Goal: Transaction & Acquisition: Purchase product/service

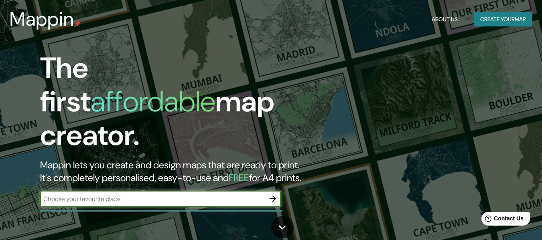
click at [163, 195] on input "text" at bounding box center [152, 199] width 225 height 9
type input "[GEOGRAPHIC_DATA]"
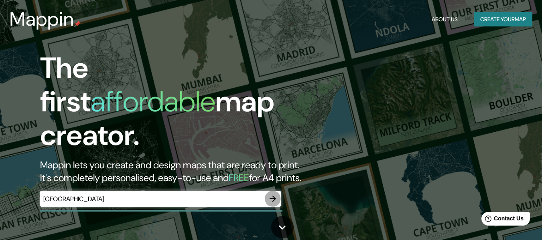
click at [270, 194] on icon "button" at bounding box center [273, 199] width 10 height 10
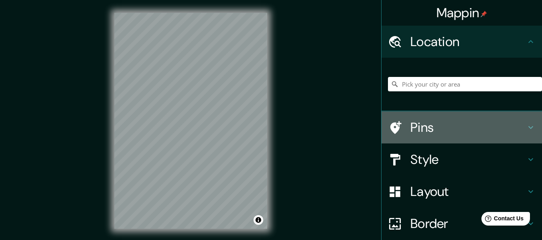
click at [426, 130] on h4 "Pins" at bounding box center [468, 128] width 116 height 16
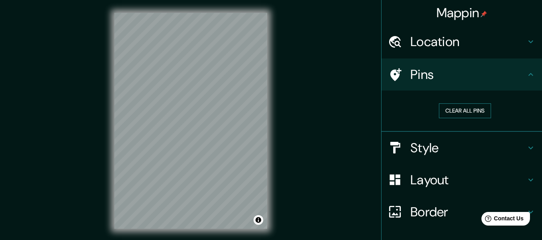
click at [448, 114] on button "Clear all pins" at bounding box center [465, 111] width 52 height 15
click at [442, 51] on div "Location" at bounding box center [462, 42] width 160 height 32
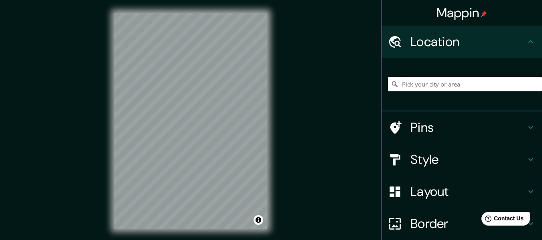
click at [446, 83] on input "Pick your city or area" at bounding box center [465, 84] width 154 height 14
paste input "[URL][DOMAIN_NAME]"
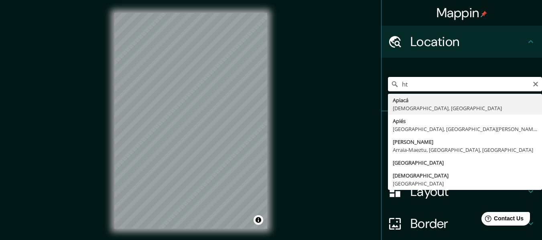
type input "h"
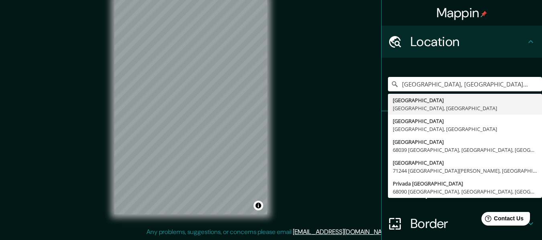
click at [503, 67] on div "[GEOGRAPHIC_DATA], [GEOGRAPHIC_DATA] [GEOGRAPHIC_DATA][PERSON_NAME], [GEOGRAPHI…" at bounding box center [465, 84] width 154 height 40
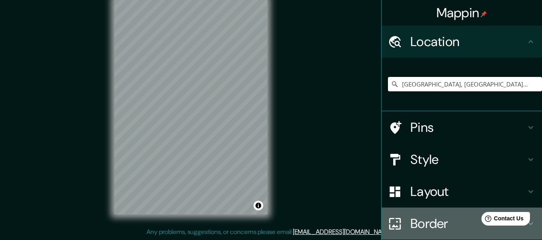
click at [442, 213] on div "Border" at bounding box center [462, 224] width 160 height 32
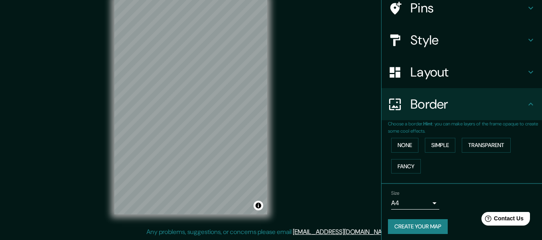
scroll to position [70, 0]
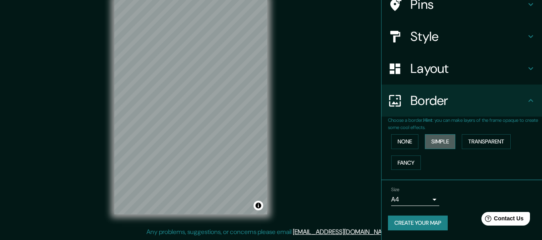
click at [441, 141] on button "Simple" at bounding box center [440, 141] width 30 height 15
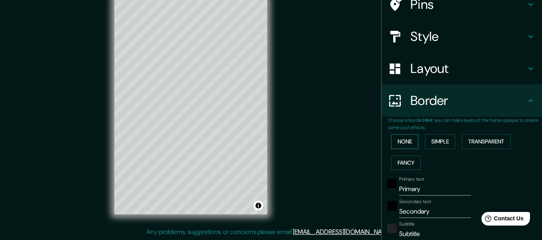
click at [405, 139] on button "None" at bounding box center [404, 141] width 27 height 15
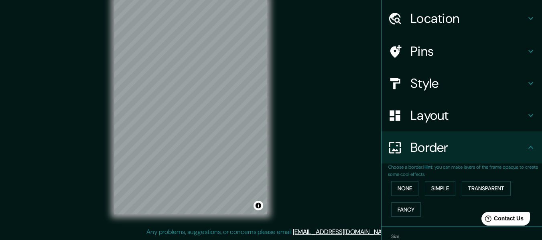
scroll to position [0, 0]
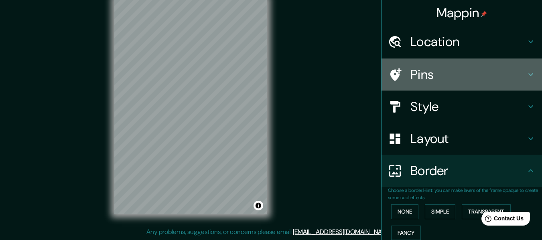
click at [443, 74] on h4 "Pins" at bounding box center [468, 75] width 116 height 16
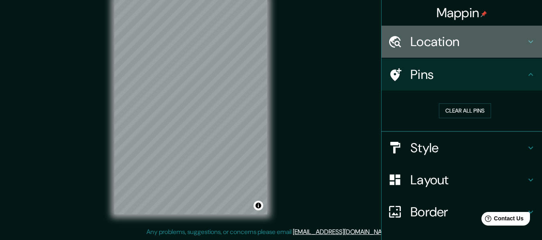
click at [466, 49] on h4 "Location" at bounding box center [468, 42] width 116 height 16
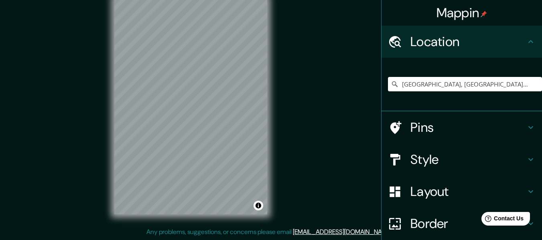
click at [391, 126] on icon at bounding box center [395, 127] width 11 height 13
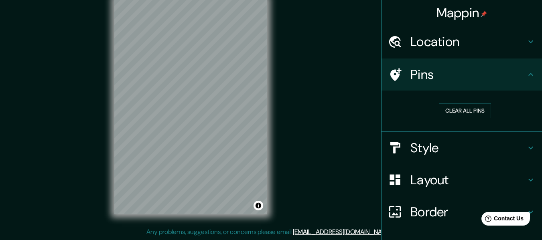
click at [449, 41] on h4 "Location" at bounding box center [468, 42] width 116 height 16
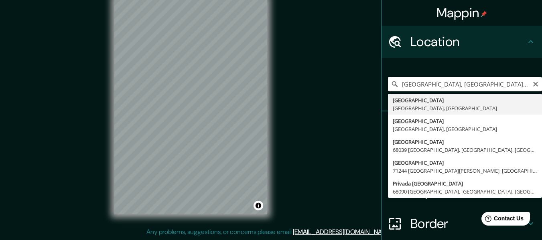
click at [443, 85] on input "[GEOGRAPHIC_DATA], [GEOGRAPHIC_DATA], [GEOGRAPHIC_DATA]" at bounding box center [465, 84] width 154 height 14
paste input "[PERSON_NAME][GEOGRAPHIC_DATA] s/n, RUTA INDEPENDENCIA, Centro, 68000 [GEOGRAPH…"
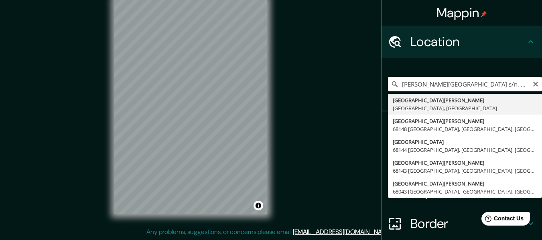
type input "[GEOGRAPHIC_DATA][PERSON_NAME], [GEOGRAPHIC_DATA]"
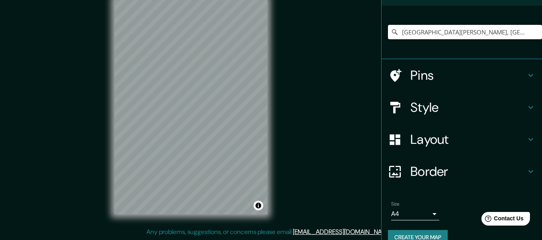
scroll to position [67, 0]
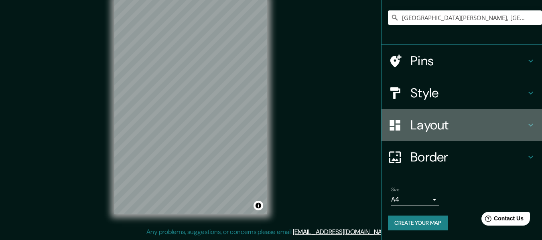
click at [459, 129] on h4 "Layout" at bounding box center [468, 125] width 116 height 16
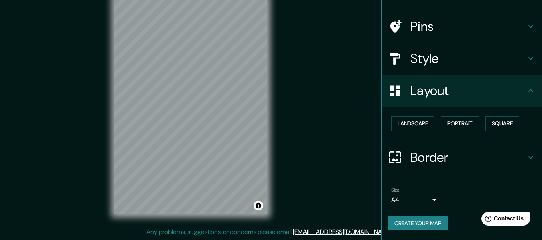
scroll to position [48, 0]
click at [452, 123] on button "Portrait" at bounding box center [460, 123] width 38 height 15
click at [420, 125] on button "Landscape" at bounding box center [412, 123] width 43 height 15
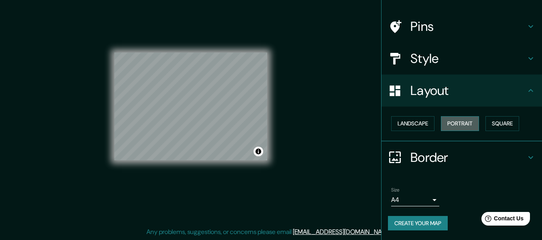
click at [449, 120] on button "Portrait" at bounding box center [460, 123] width 38 height 15
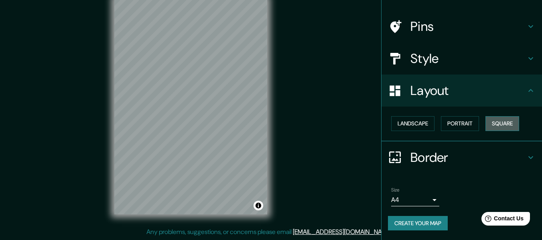
click at [491, 122] on button "Square" at bounding box center [503, 123] width 34 height 15
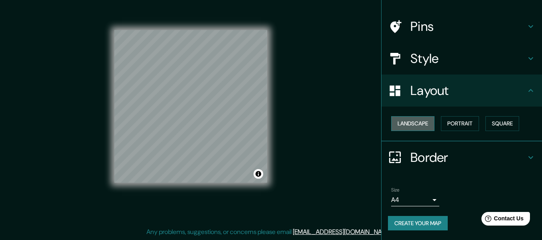
click at [424, 124] on button "Landscape" at bounding box center [412, 123] width 43 height 15
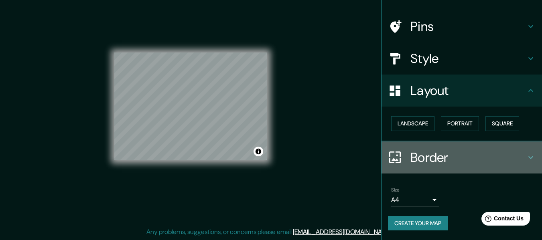
click at [468, 160] on h4 "Border" at bounding box center [468, 158] width 116 height 16
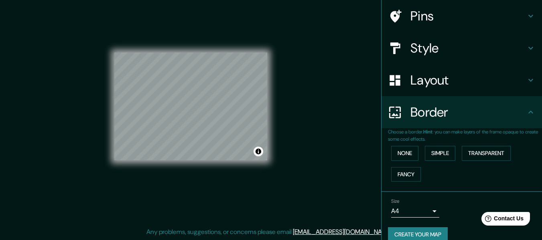
scroll to position [60, 0]
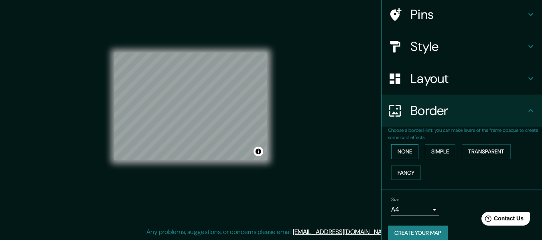
click at [413, 152] on button "None" at bounding box center [404, 151] width 27 height 15
click at [427, 23] on div "Pins" at bounding box center [462, 14] width 160 height 32
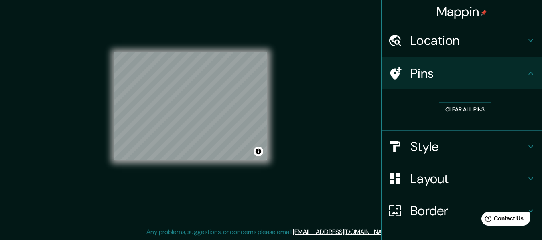
scroll to position [0, 0]
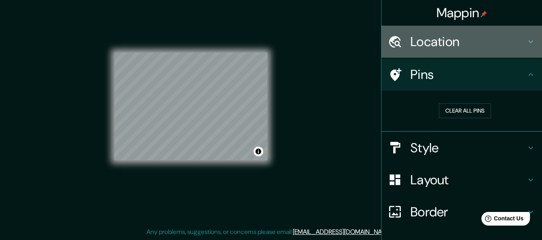
click at [428, 43] on h4 "Location" at bounding box center [468, 42] width 116 height 16
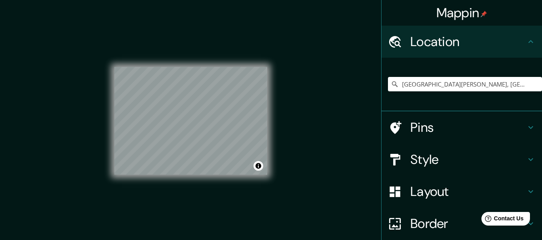
click at [459, 14] on h4 "Mappin" at bounding box center [462, 13] width 51 height 16
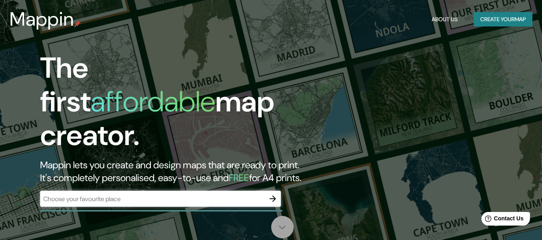
click at [284, 230] on icon at bounding box center [282, 228] width 14 height 14
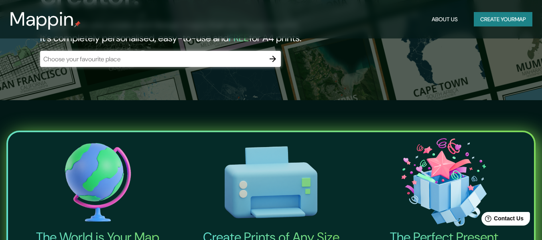
scroll to position [111, 0]
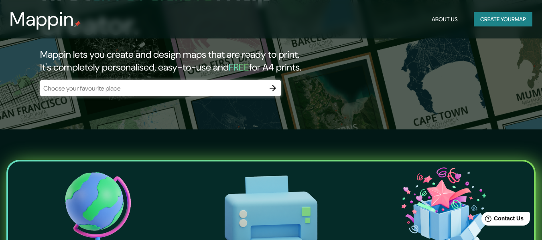
click at [216, 84] on input "text" at bounding box center [152, 88] width 225 height 9
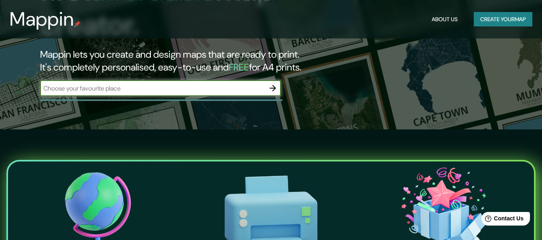
paste input "[PERSON_NAME][GEOGRAPHIC_DATA] s/n, RUTA INDEPENDENCIA, Centro, 68000 [GEOGRAPH…"
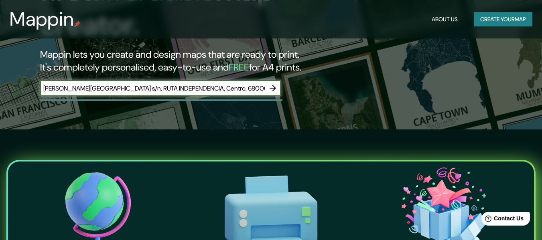
scroll to position [0, 36]
type input "[PERSON_NAME][GEOGRAPHIC_DATA] s/n, RUTA INDEPENDENCIA, Centro, 68000 [GEOGRAPH…"
click at [271, 83] on icon "button" at bounding box center [273, 88] width 10 height 10
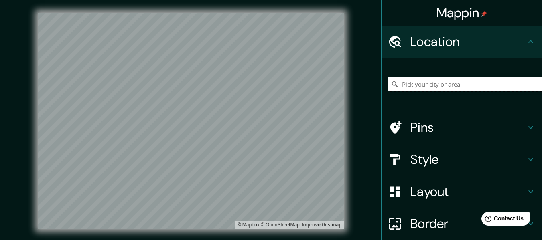
click at [401, 85] on input "Pick your city or area" at bounding box center [465, 84] width 154 height 14
paste input "[PERSON_NAME][GEOGRAPHIC_DATA] s/n, RUTA INDEPENDENCIA, Centro, 68000 [GEOGRAPH…"
type input "[GEOGRAPHIC_DATA][PERSON_NAME], [GEOGRAPHIC_DATA]"
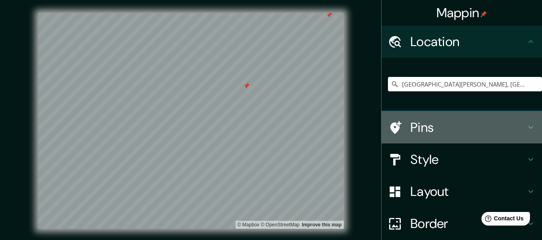
click at [466, 129] on h4 "Pins" at bounding box center [468, 128] width 116 height 16
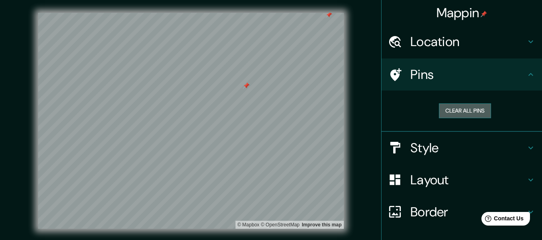
click at [457, 111] on button "Clear all pins" at bounding box center [465, 111] width 52 height 15
click at [143, 173] on div at bounding box center [141, 172] width 6 height 6
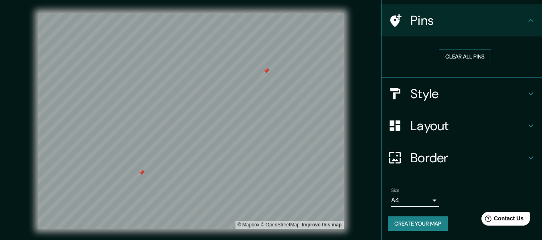
scroll to position [55, 0]
click at [421, 218] on button "Create your map" at bounding box center [418, 223] width 60 height 15
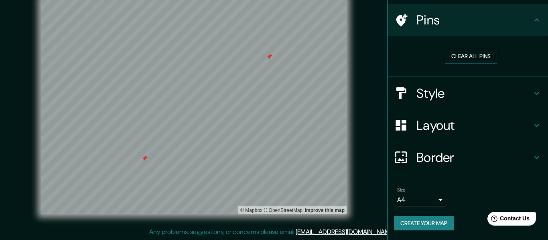
click at [427, 199] on body "Mappin Location [GEOGRAPHIC_DATA][PERSON_NAME][PERSON_NAME][PERSON_NAME][PERSON…" at bounding box center [274, 106] width 548 height 240
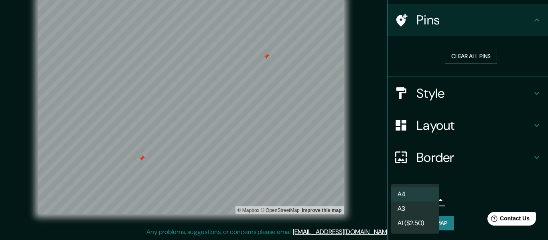
click at [419, 204] on li "A3" at bounding box center [415, 209] width 48 height 14
type input "a4"
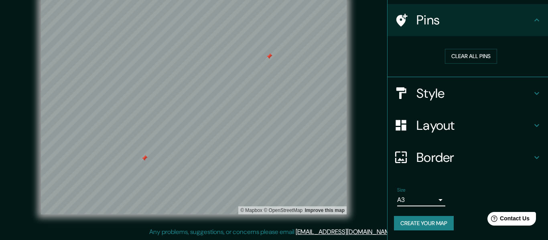
click at [423, 202] on body "Mappin Location [GEOGRAPHIC_DATA][PERSON_NAME][PERSON_NAME][PERSON_NAME][PERSON…" at bounding box center [274, 106] width 548 height 240
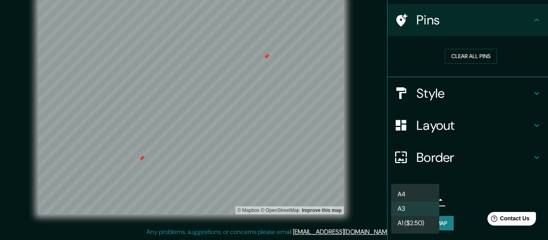
click at [449, 196] on div at bounding box center [274, 120] width 548 height 240
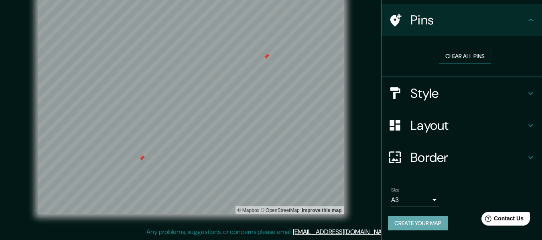
click at [409, 218] on button "Create your map" at bounding box center [418, 223] width 60 height 15
